Goal: Task Accomplishment & Management: Use online tool/utility

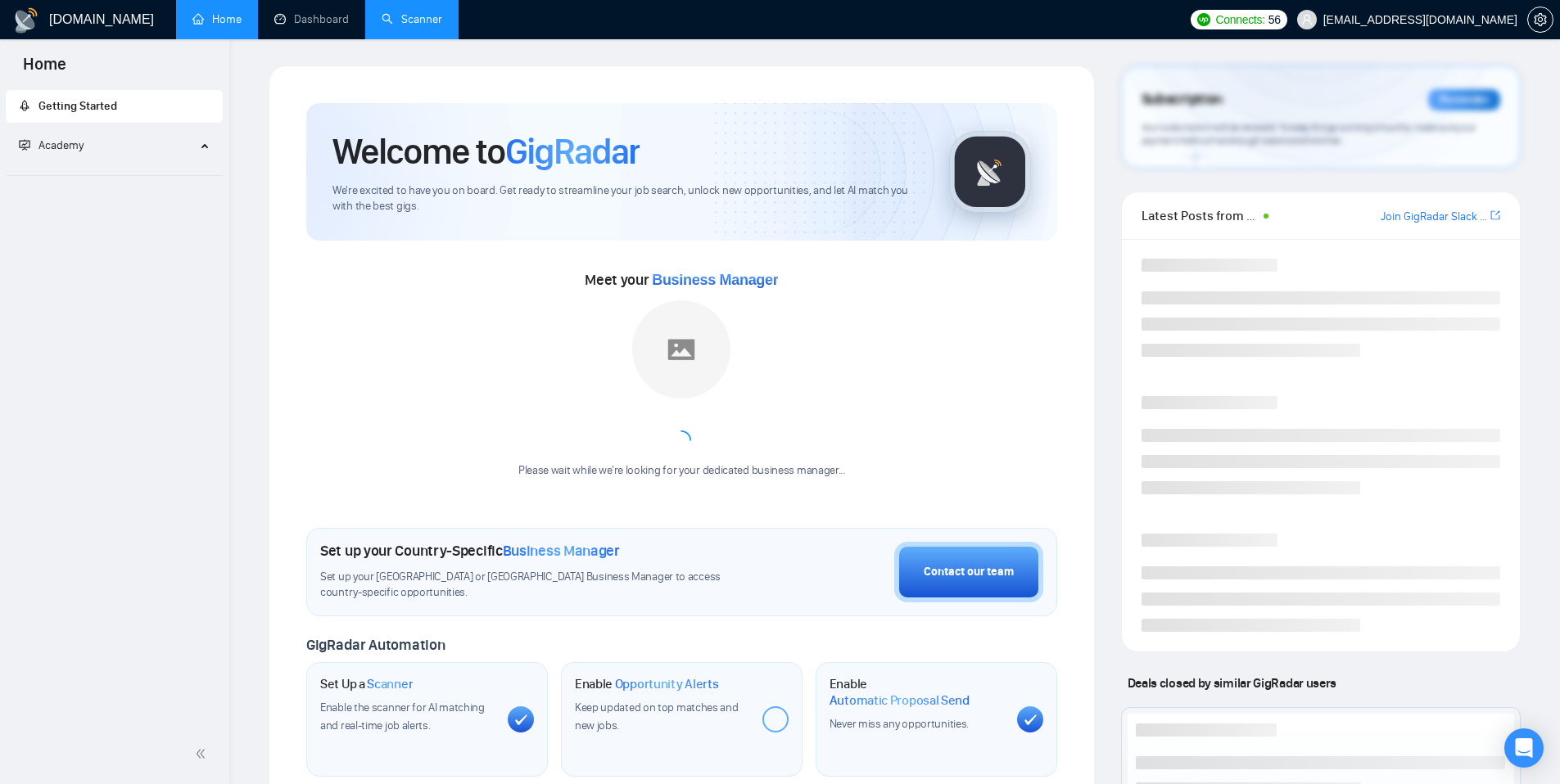
click at [396, 20] on link "Scanner" at bounding box center [412, 19] width 61 height 14
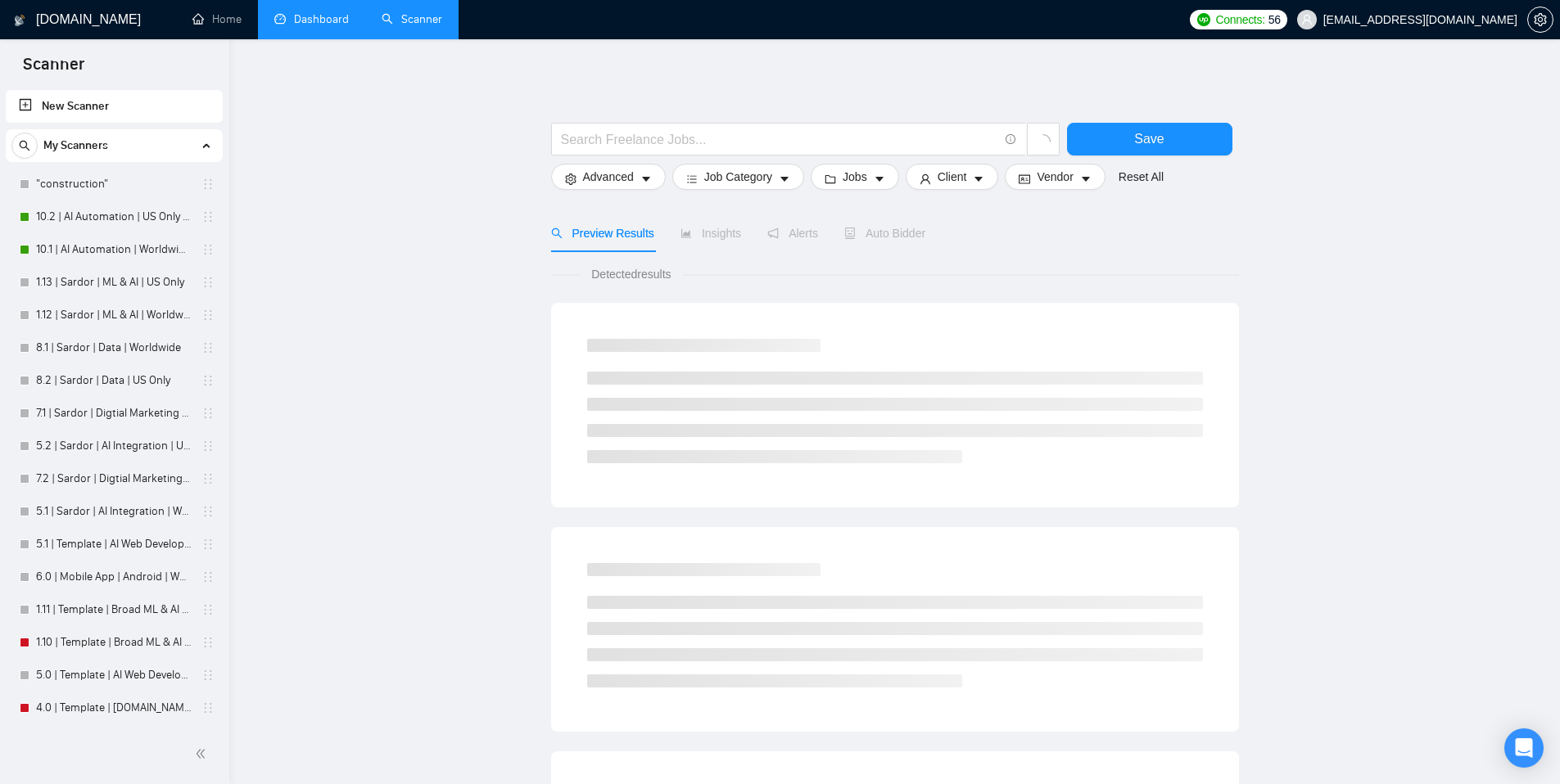
click at [283, 26] on link "Dashboard" at bounding box center [311, 19] width 75 height 14
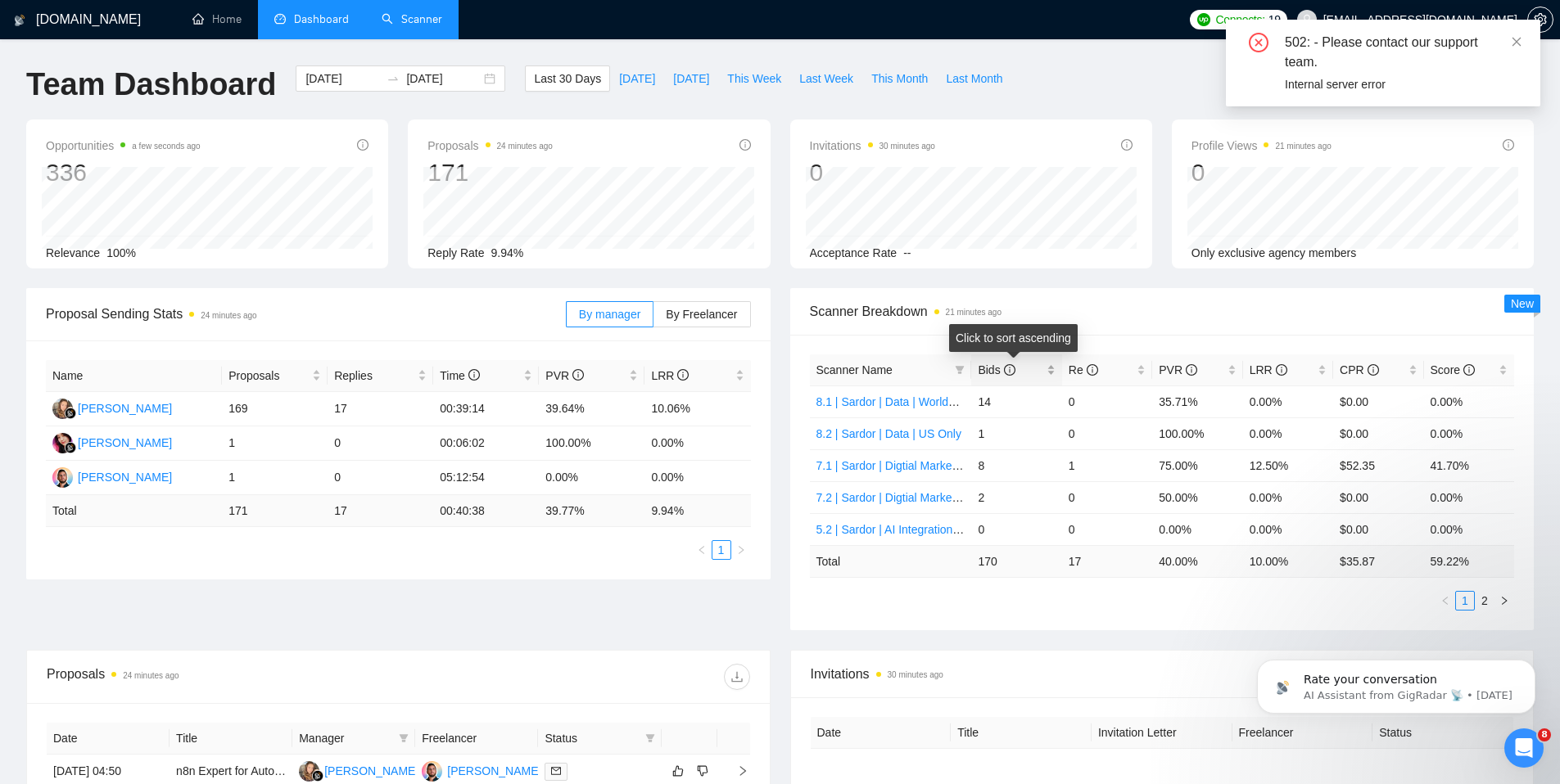
click at [1048, 374] on div "Bids" at bounding box center [1016, 370] width 77 height 18
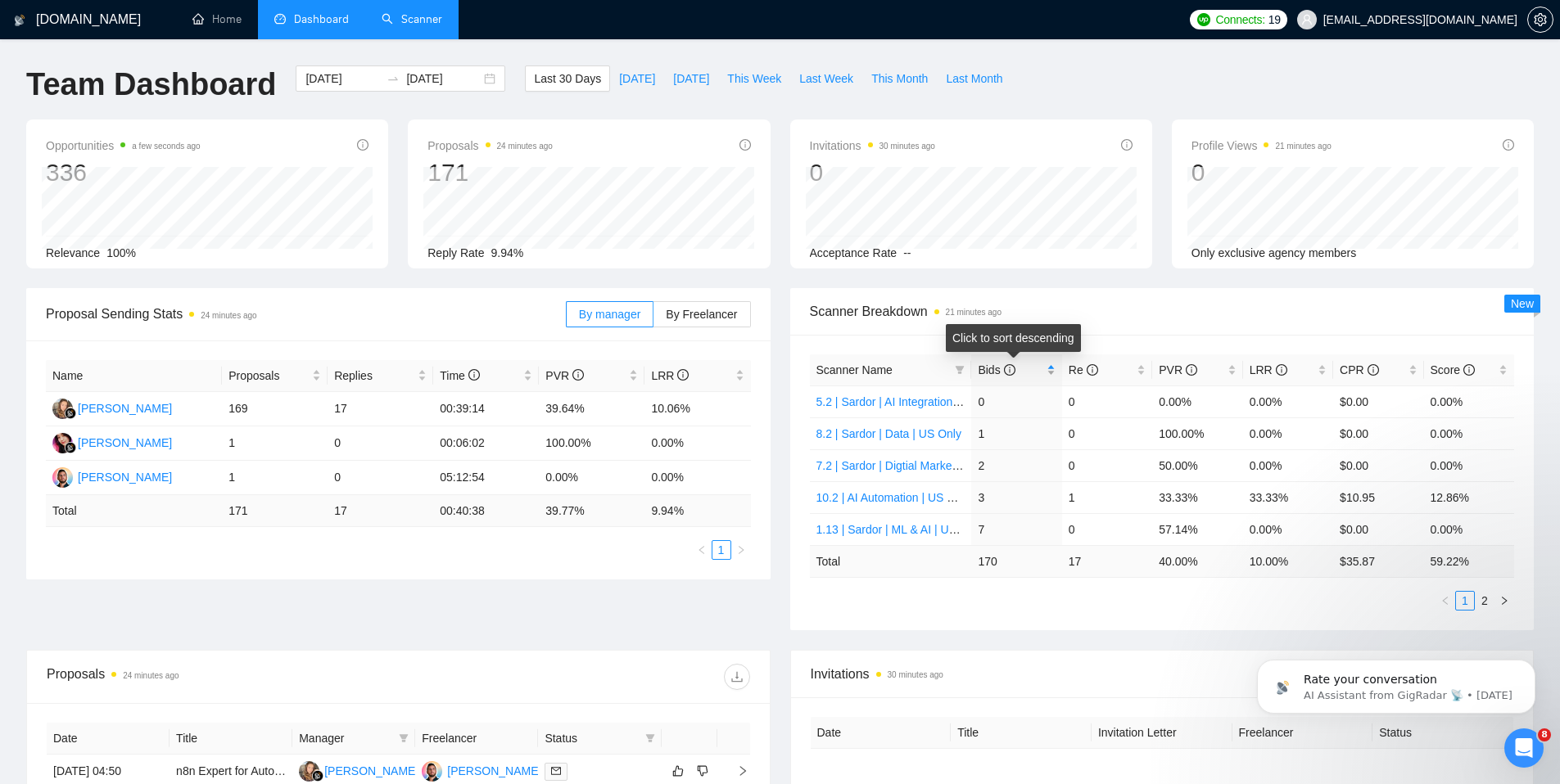
click at [1049, 375] on div "Bids" at bounding box center [1016, 370] width 77 height 18
